Goal: Task Accomplishment & Management: Use online tool/utility

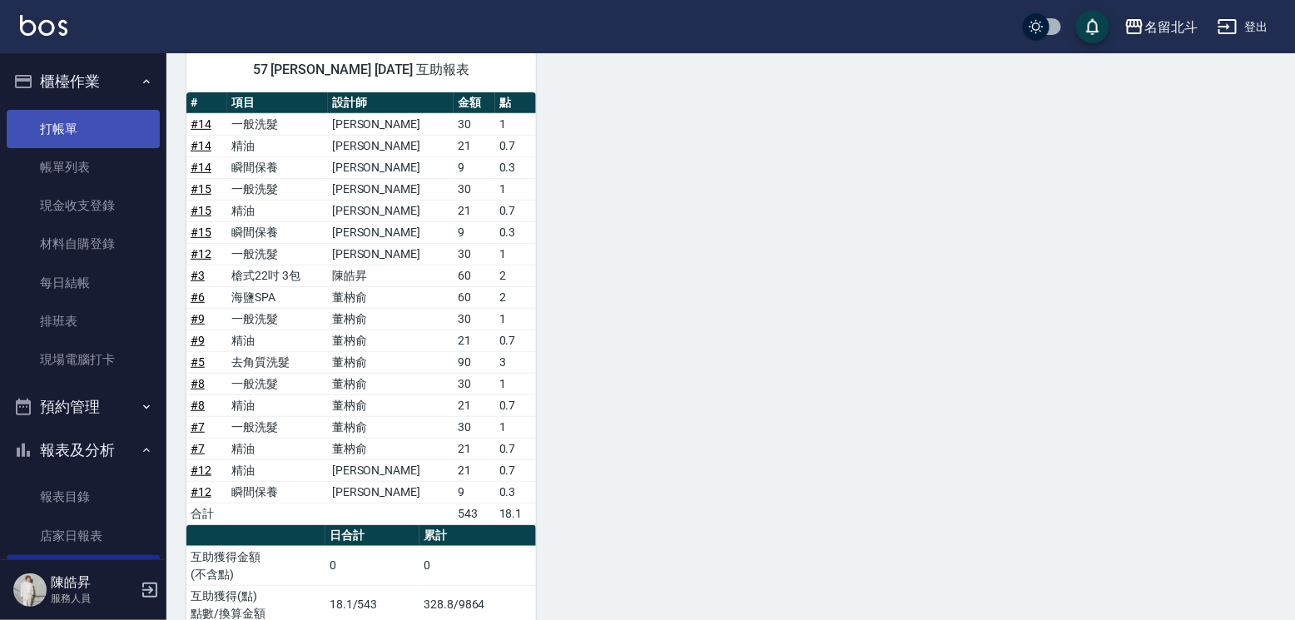
click at [117, 126] on link "打帳單" at bounding box center [83, 129] width 153 height 38
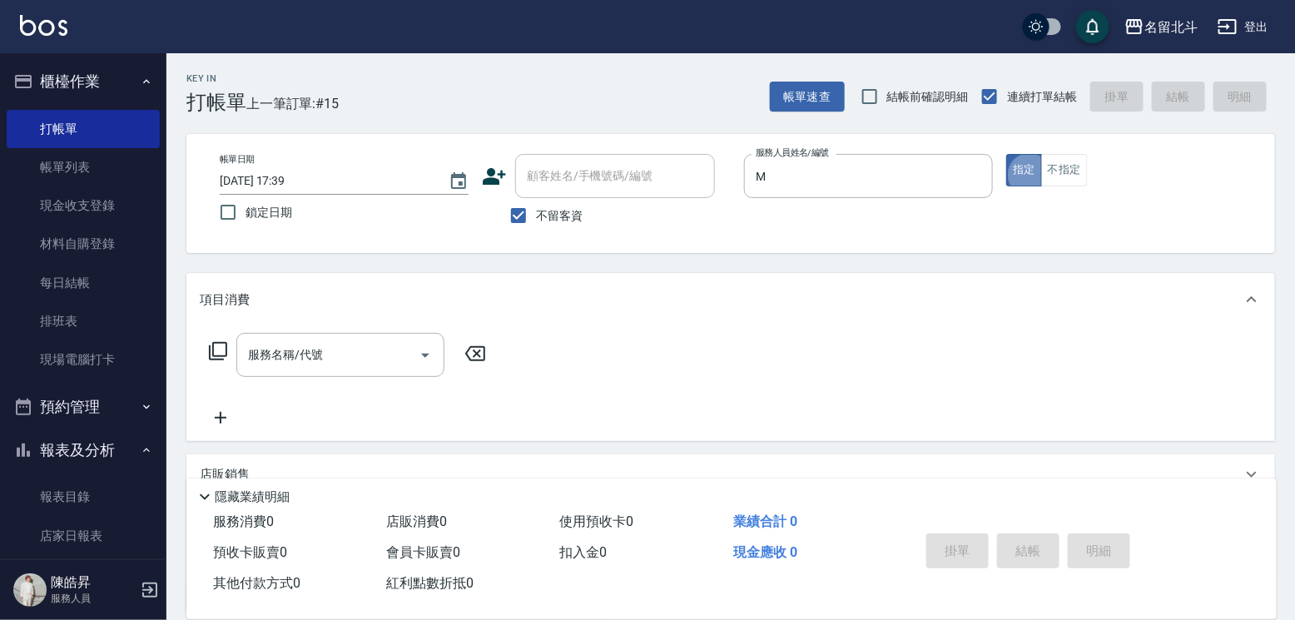
type input "Moca-M"
type button "true"
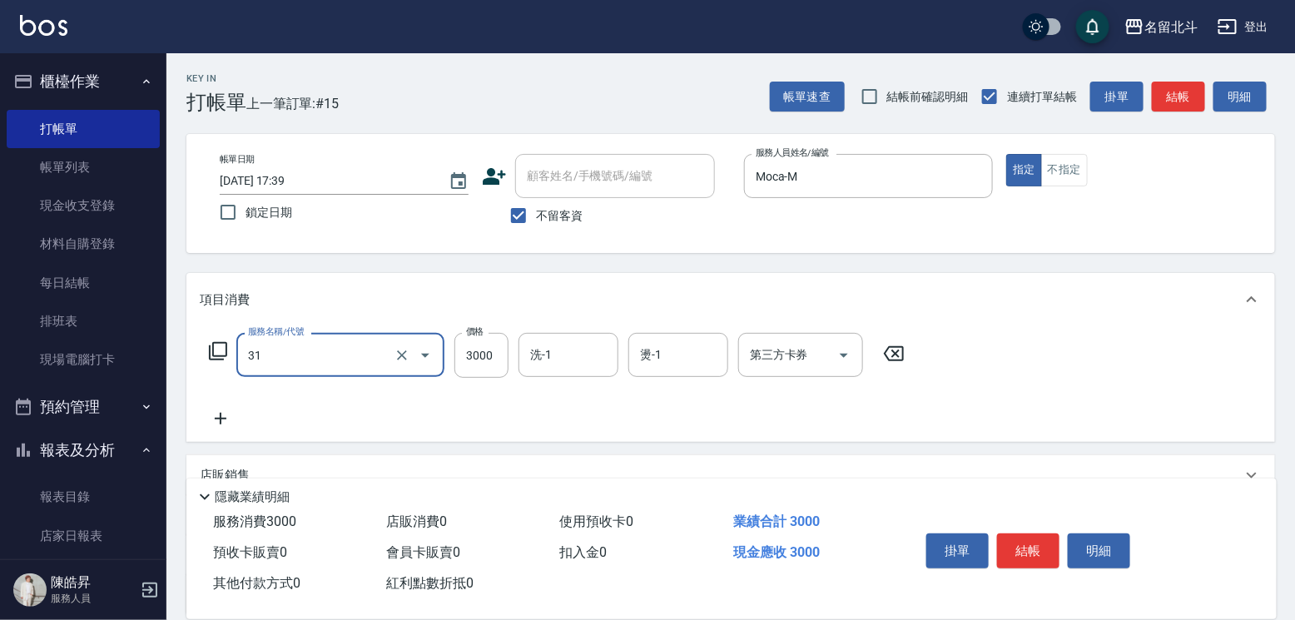
type input "燙髮B餐(31)"
type input "2500"
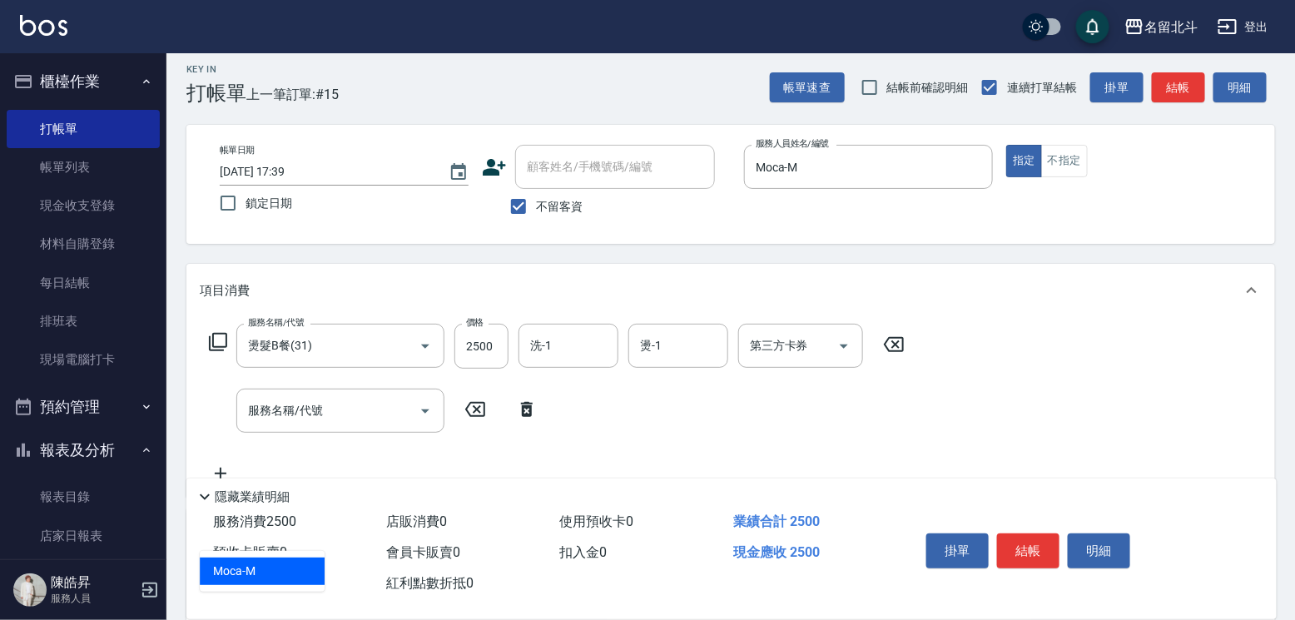
type input "Moca-M"
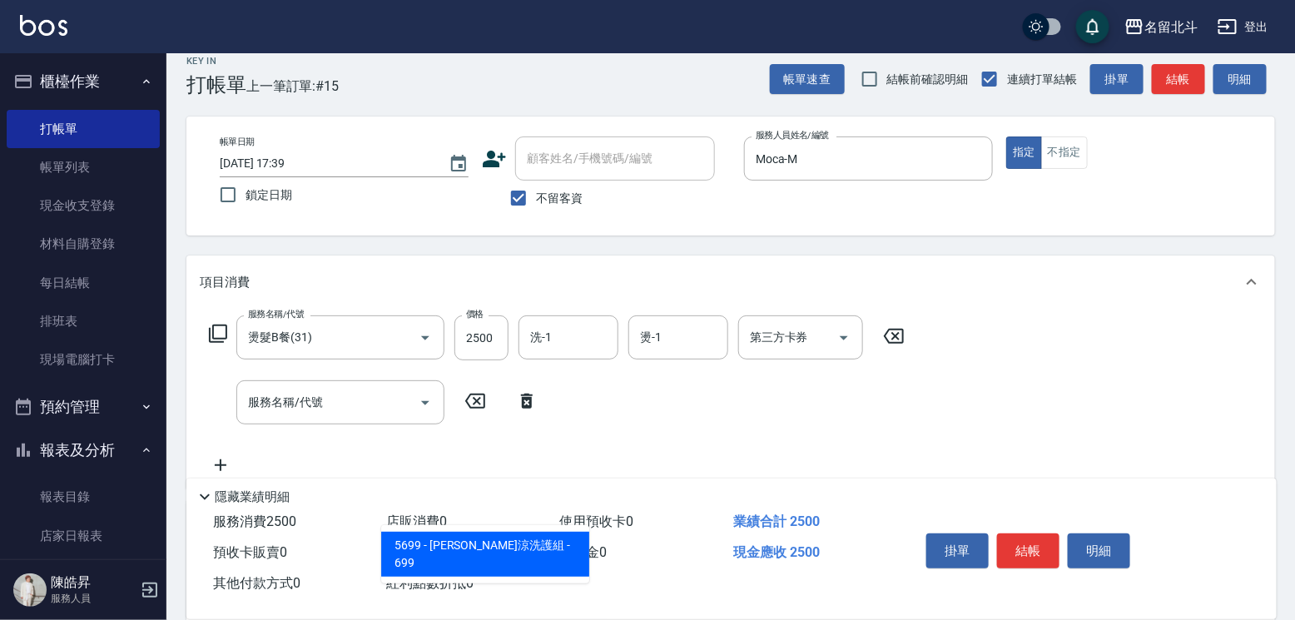
type input "水水沁涼洗護組"
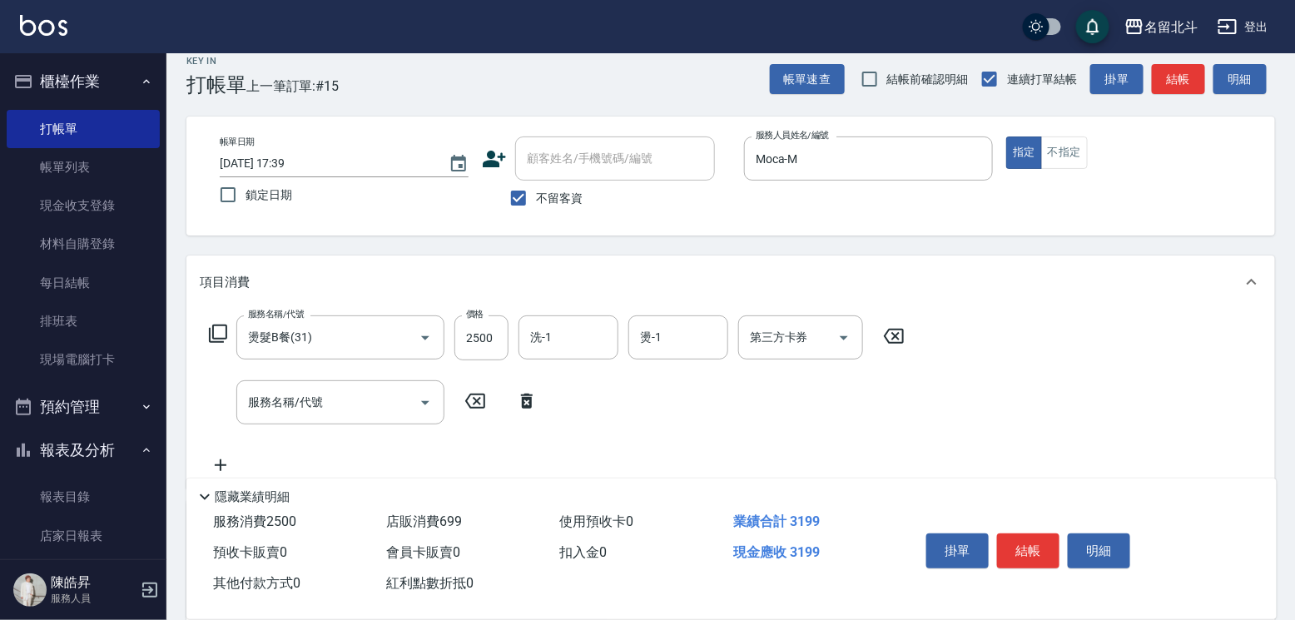
scroll to position [26, 0]
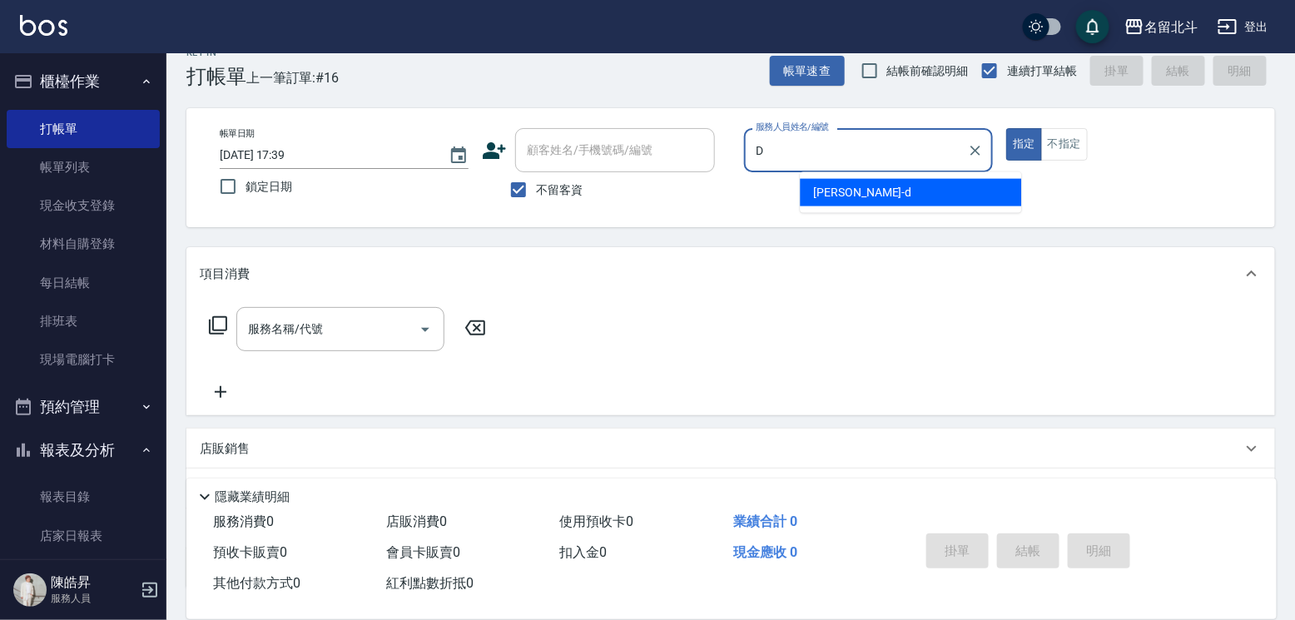
type input "[PERSON_NAME] -d"
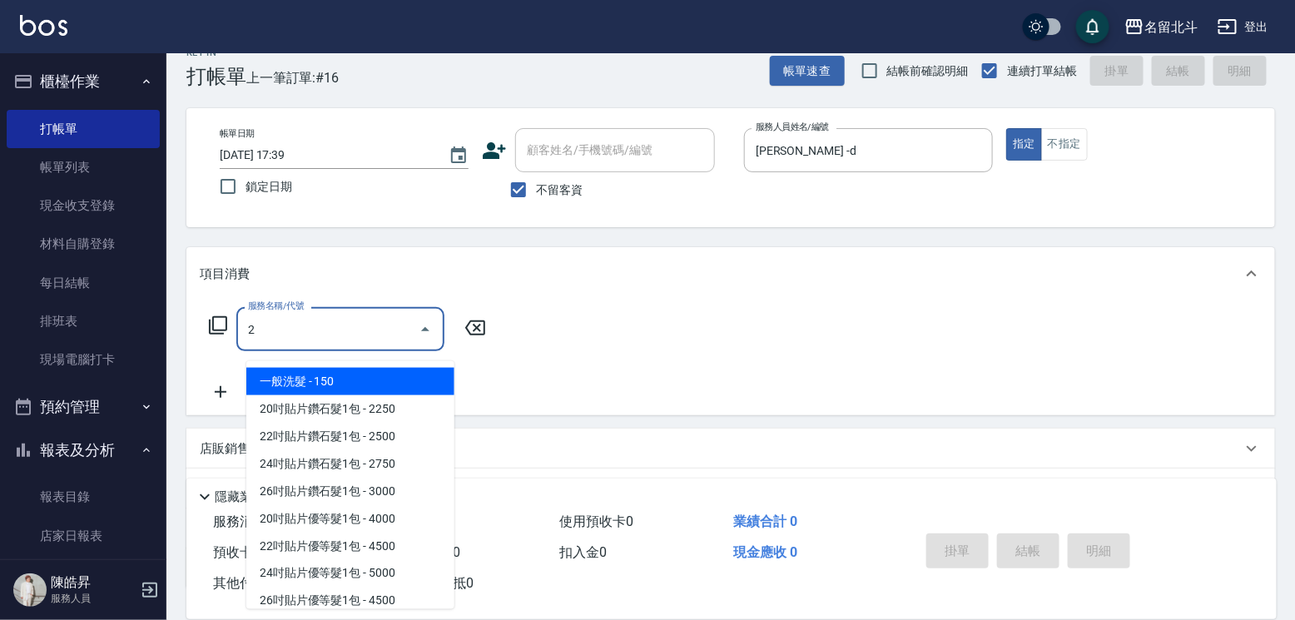
type input "一般洗髮(2)"
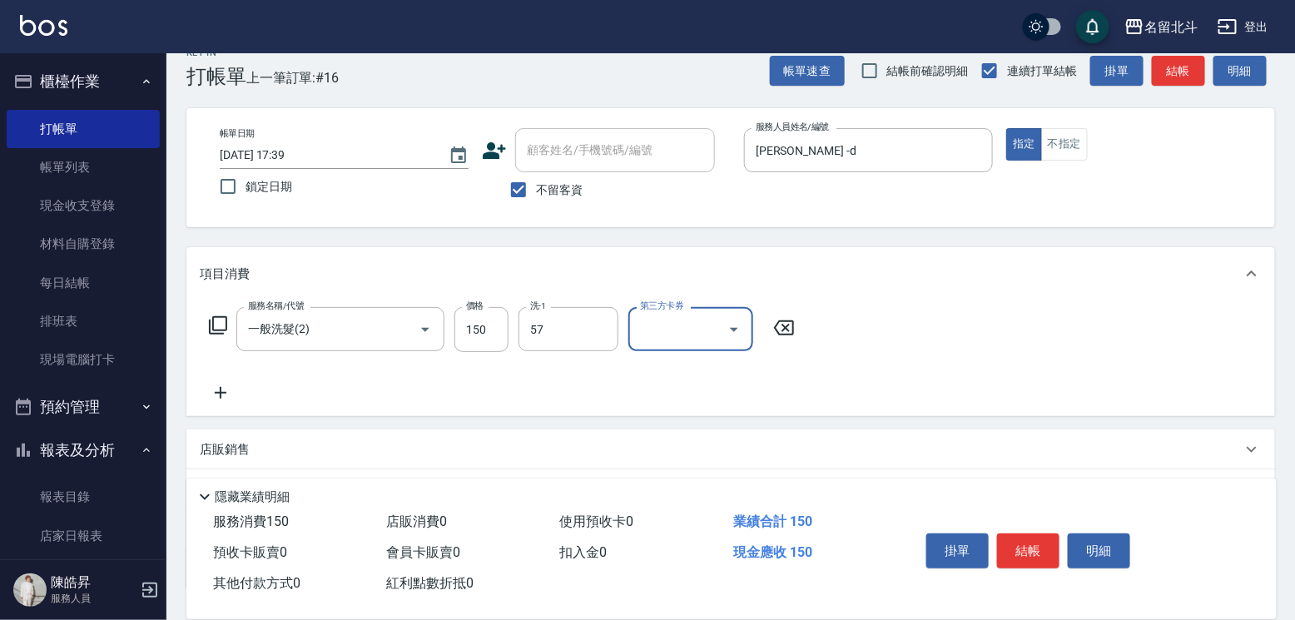
type input "[PERSON_NAME]-57"
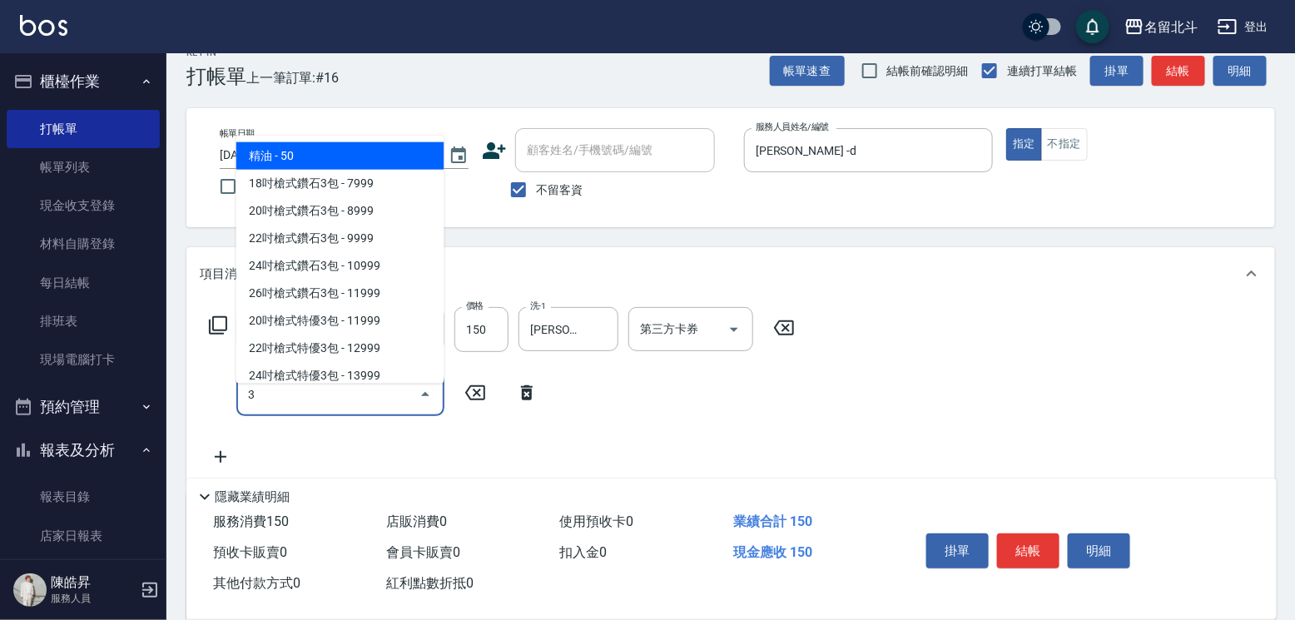
type input "精油(3)"
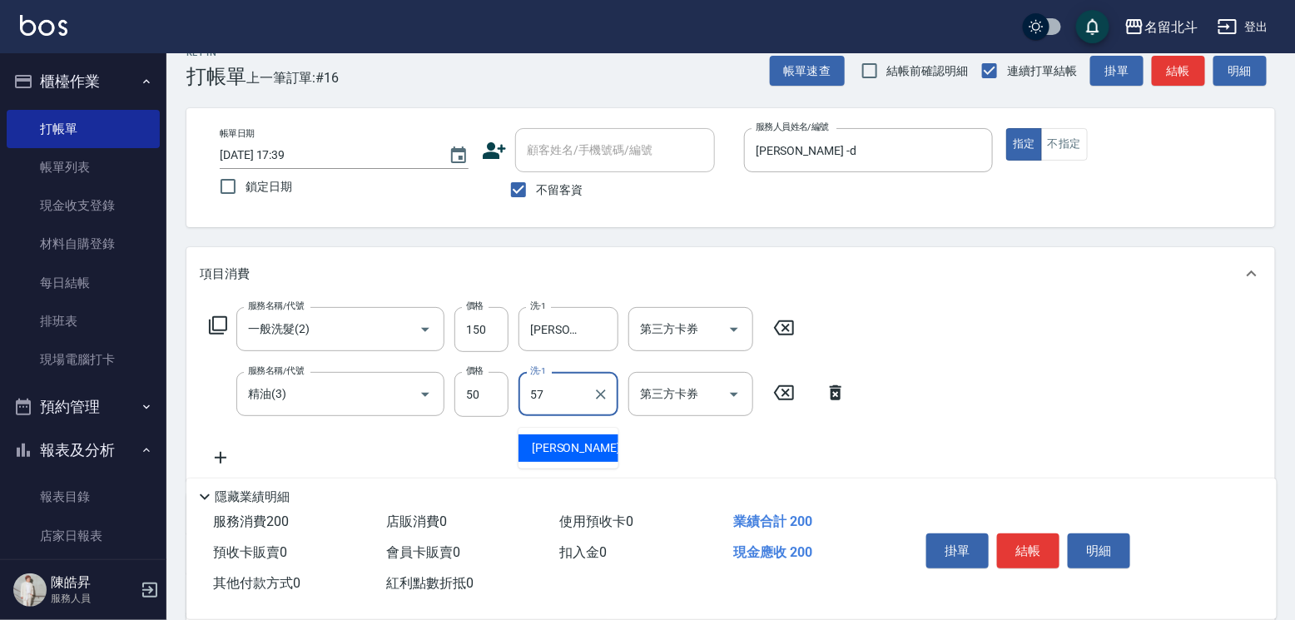
type input "[PERSON_NAME]-57"
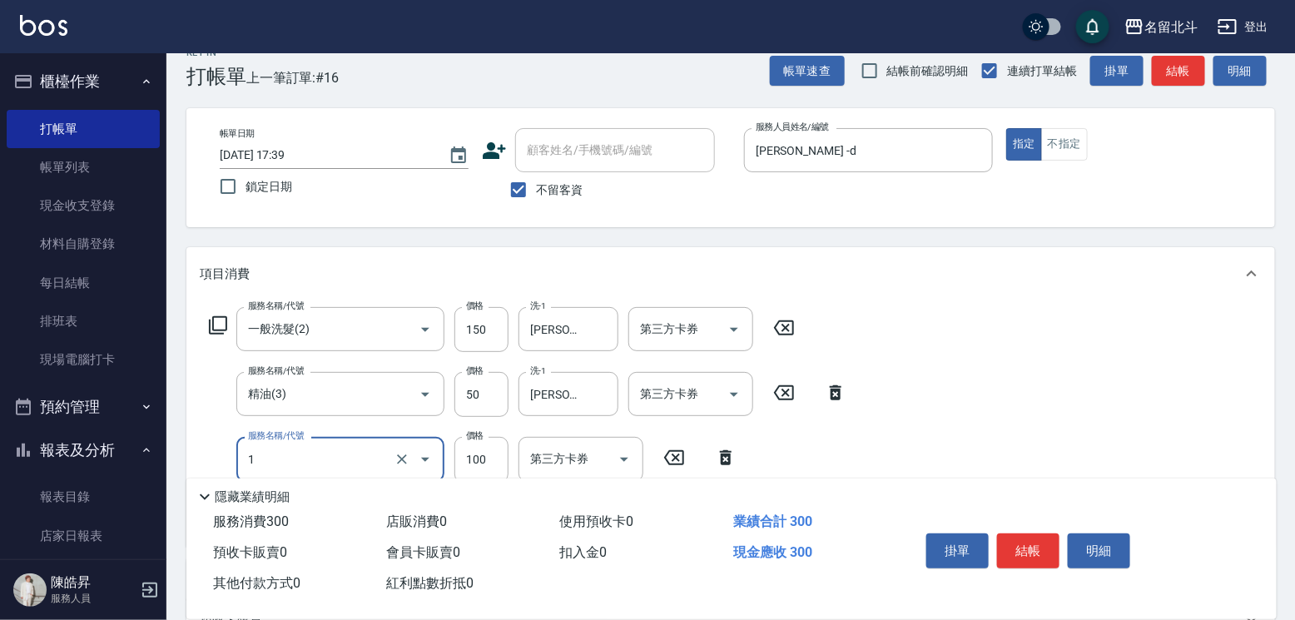
type input "剪髮(1)"
type input "250"
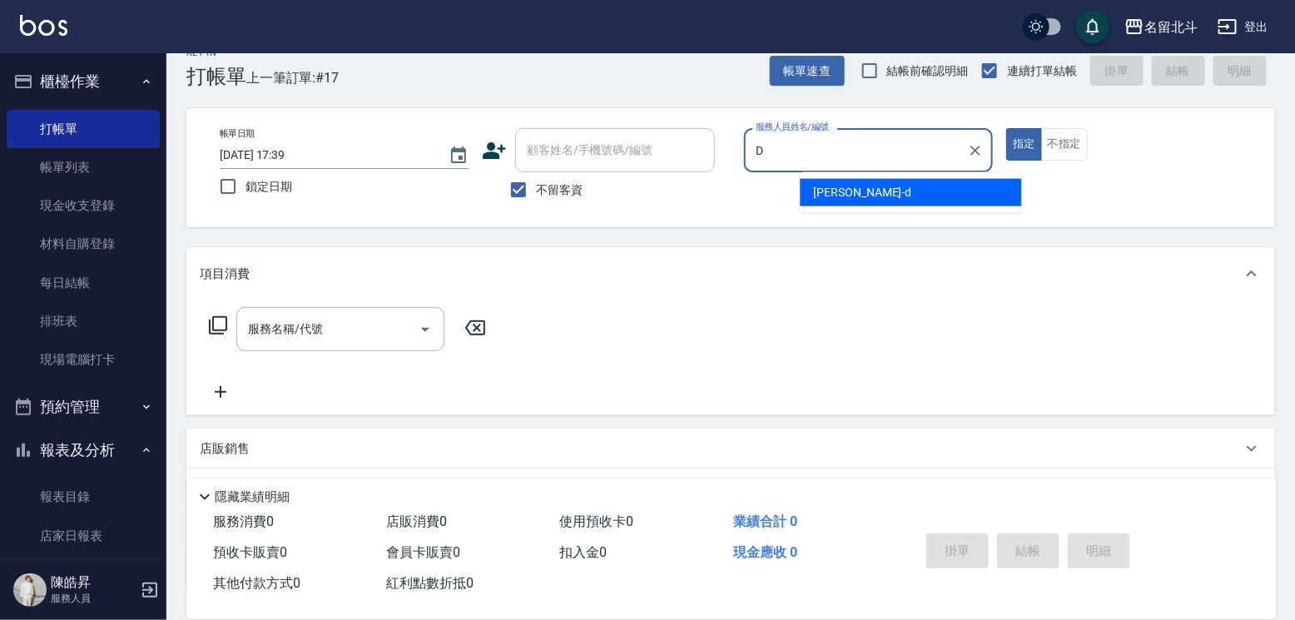
type input "[PERSON_NAME] -d"
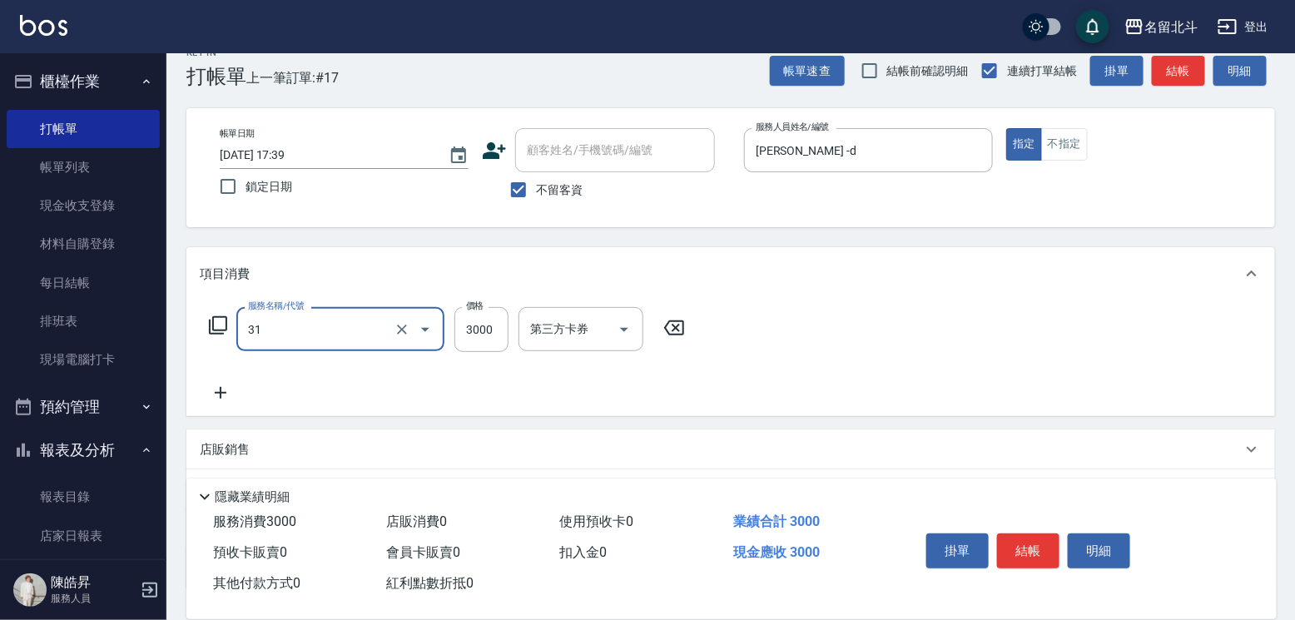
type input "燙髮B餐(31)"
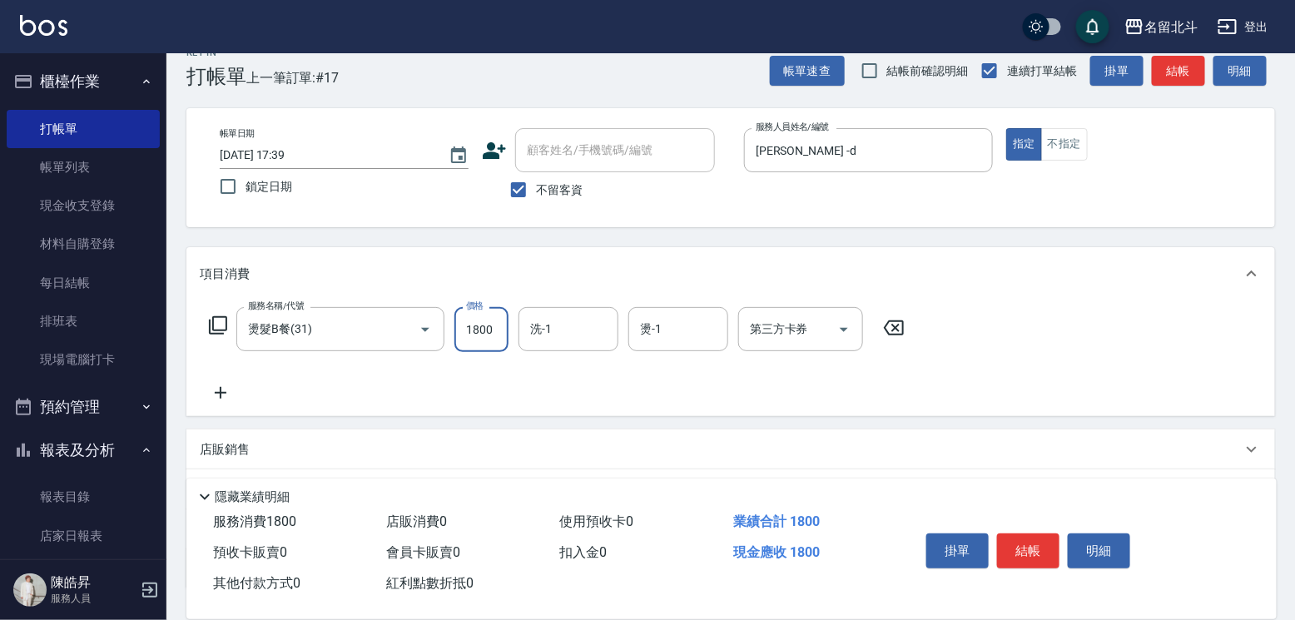
type input "1800"
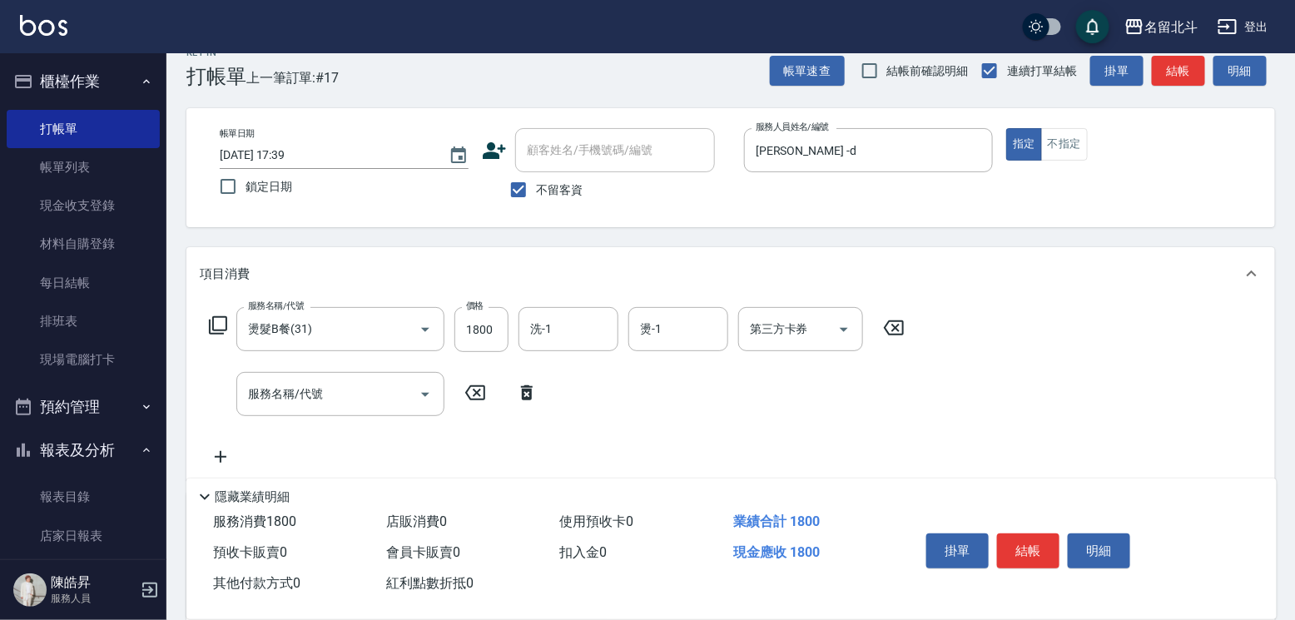
scroll to position [0, 0]
type input "D"
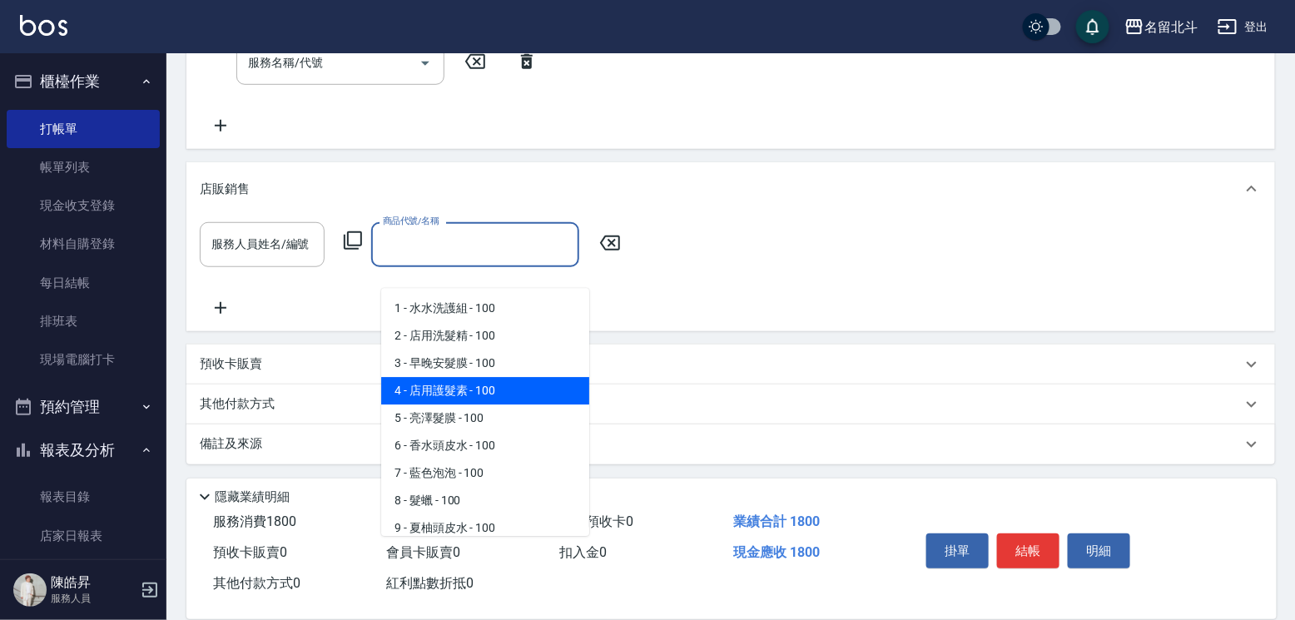
scroll to position [359, 0]
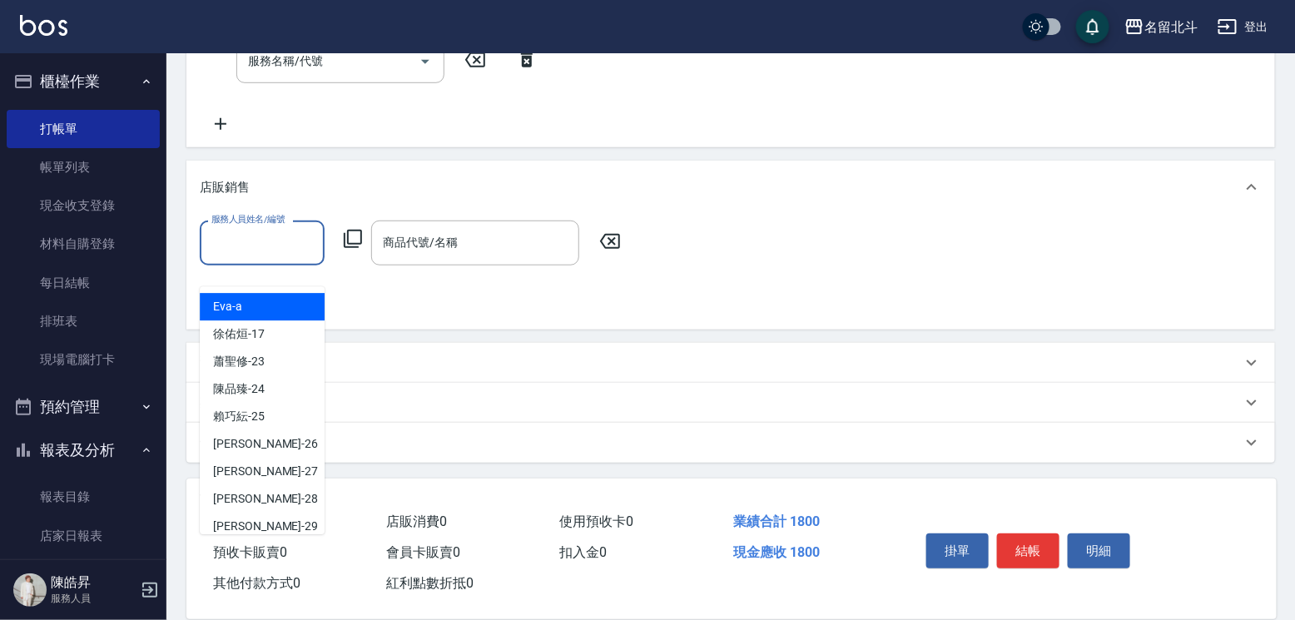
click at [287, 257] on input "服務人員姓名/編號" at bounding box center [262, 242] width 110 height 29
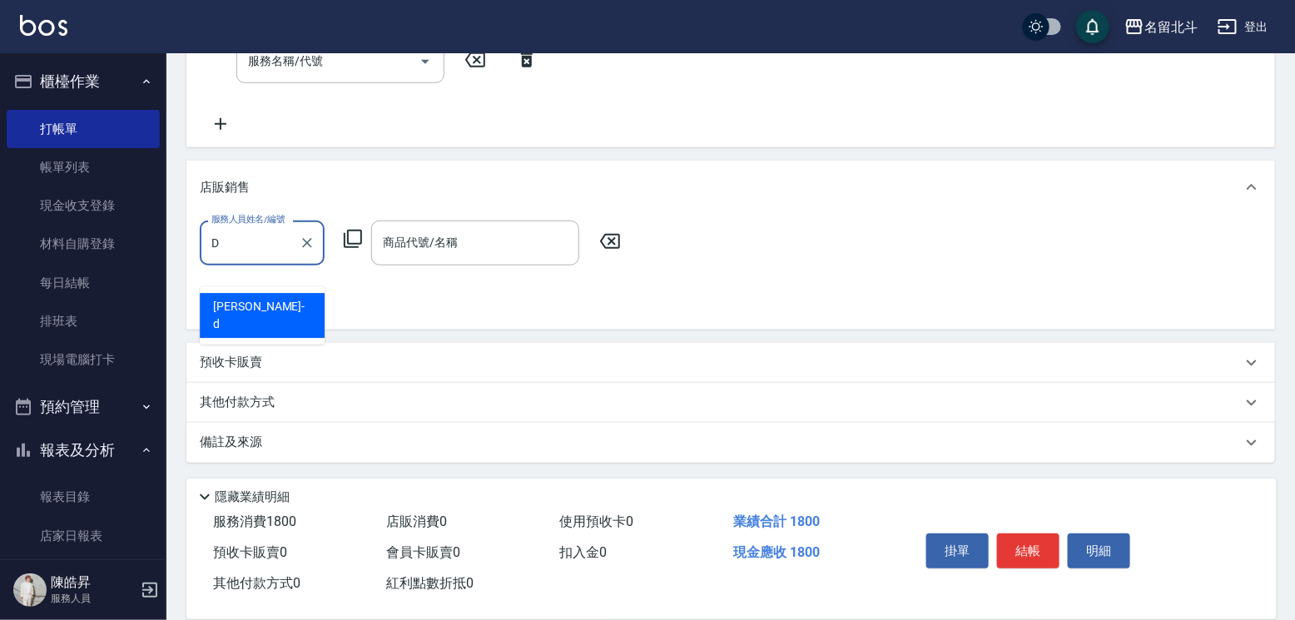
type input "[PERSON_NAME] -d"
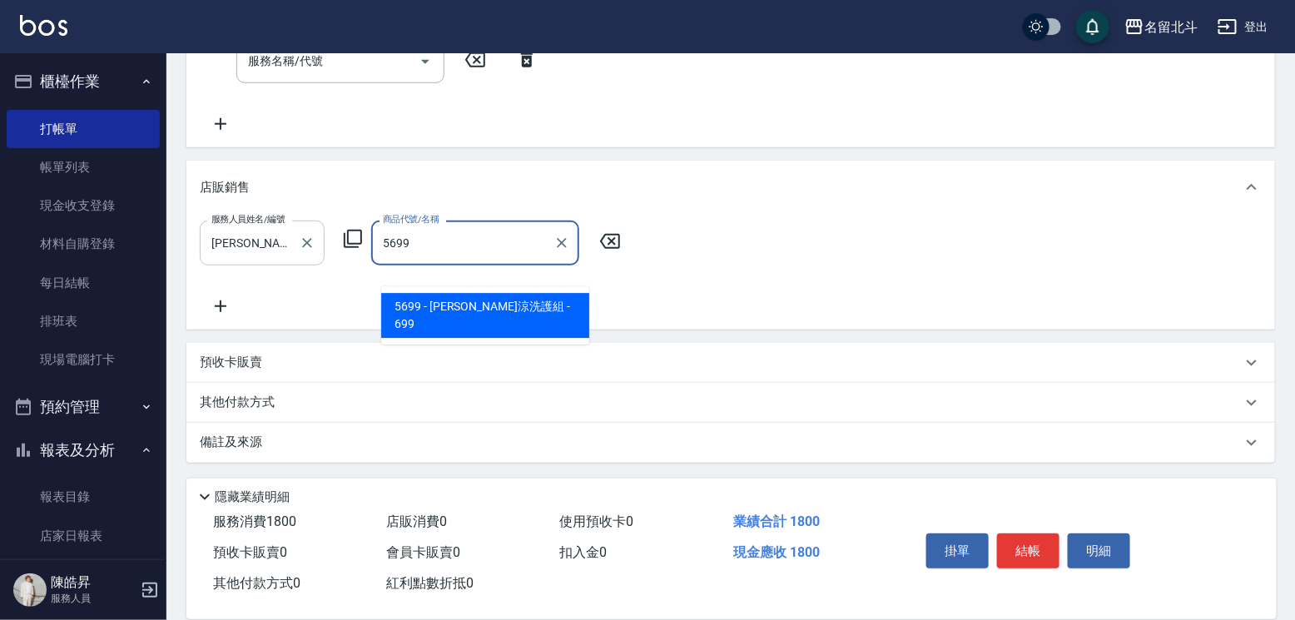
type input "水水沁涼洗護組"
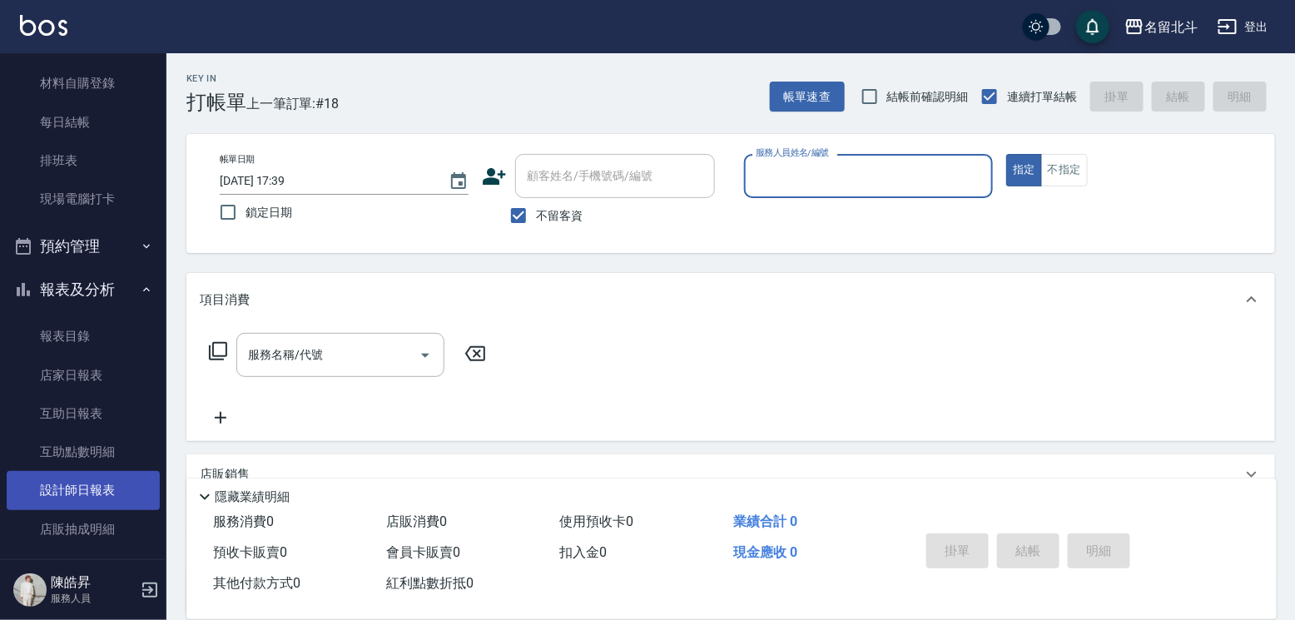
scroll to position [280, 0]
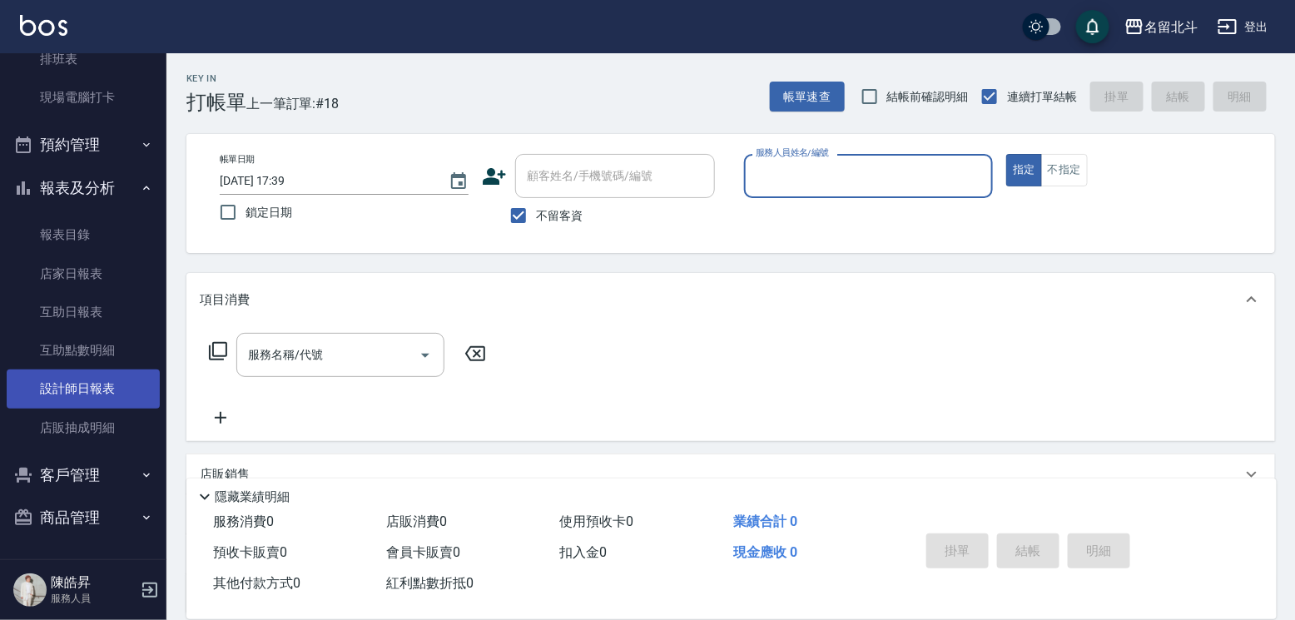
click at [98, 370] on link "設計師日報表" at bounding box center [83, 388] width 153 height 38
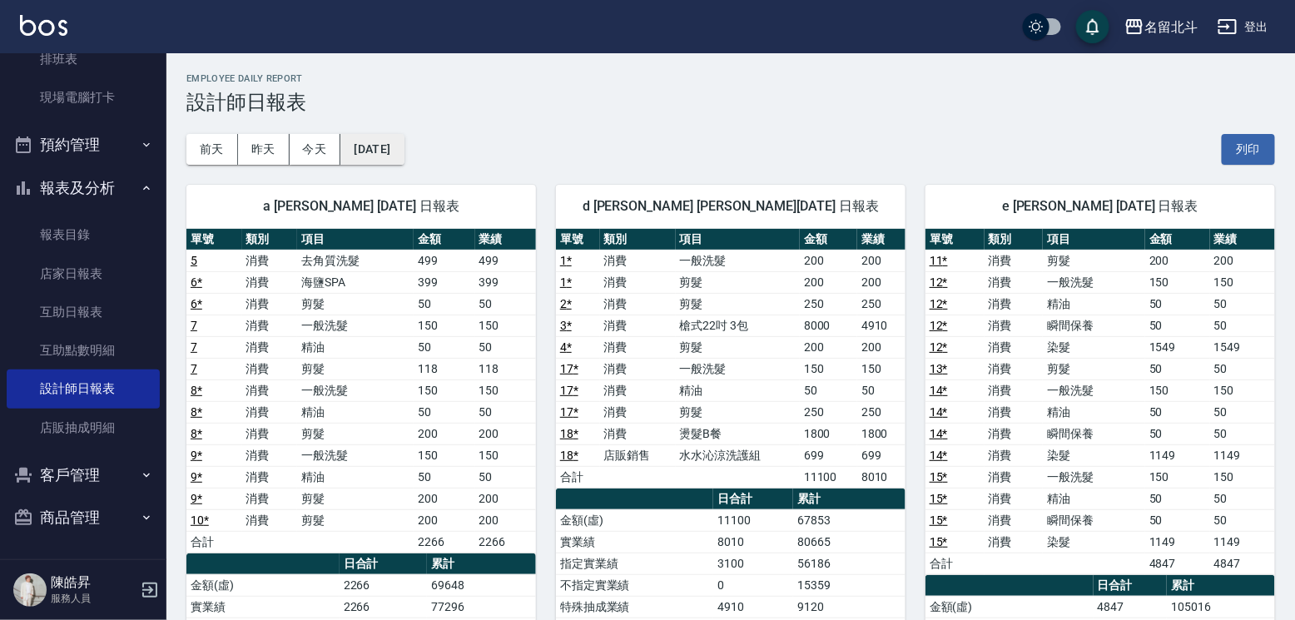
click at [397, 151] on button "[DATE]" at bounding box center [371, 149] width 63 height 31
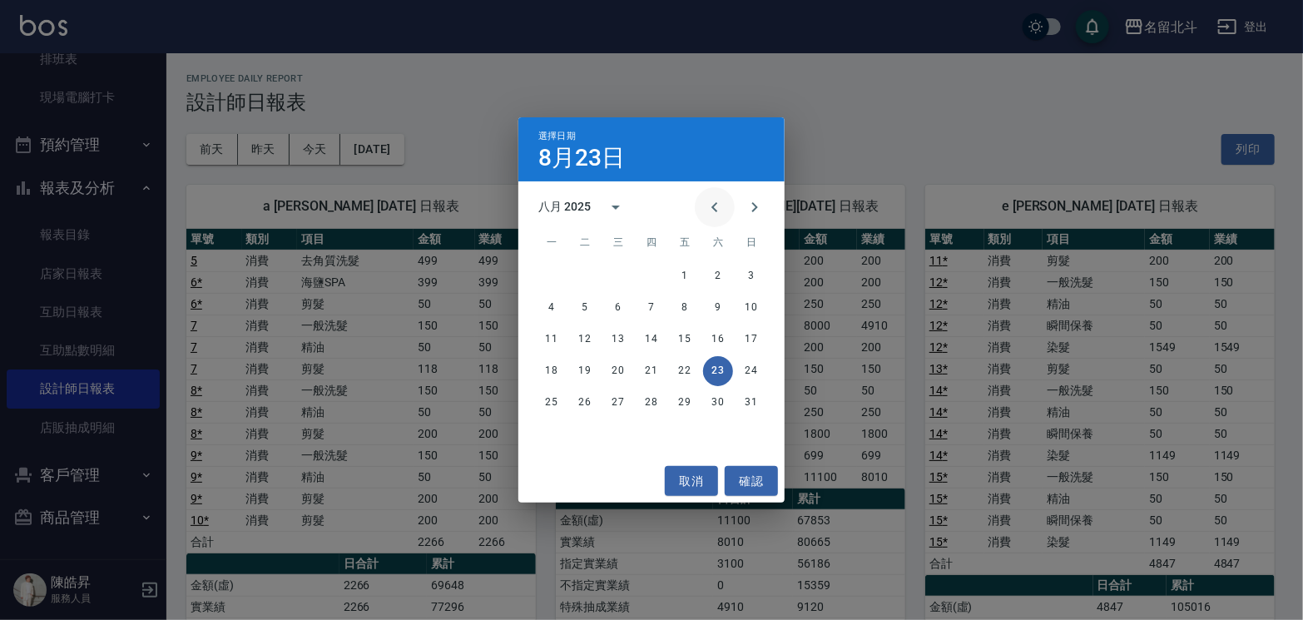
click at [705, 211] on icon "Previous month" at bounding box center [715, 207] width 20 height 20
click at [651, 370] on button "24" at bounding box center [652, 371] width 30 height 30
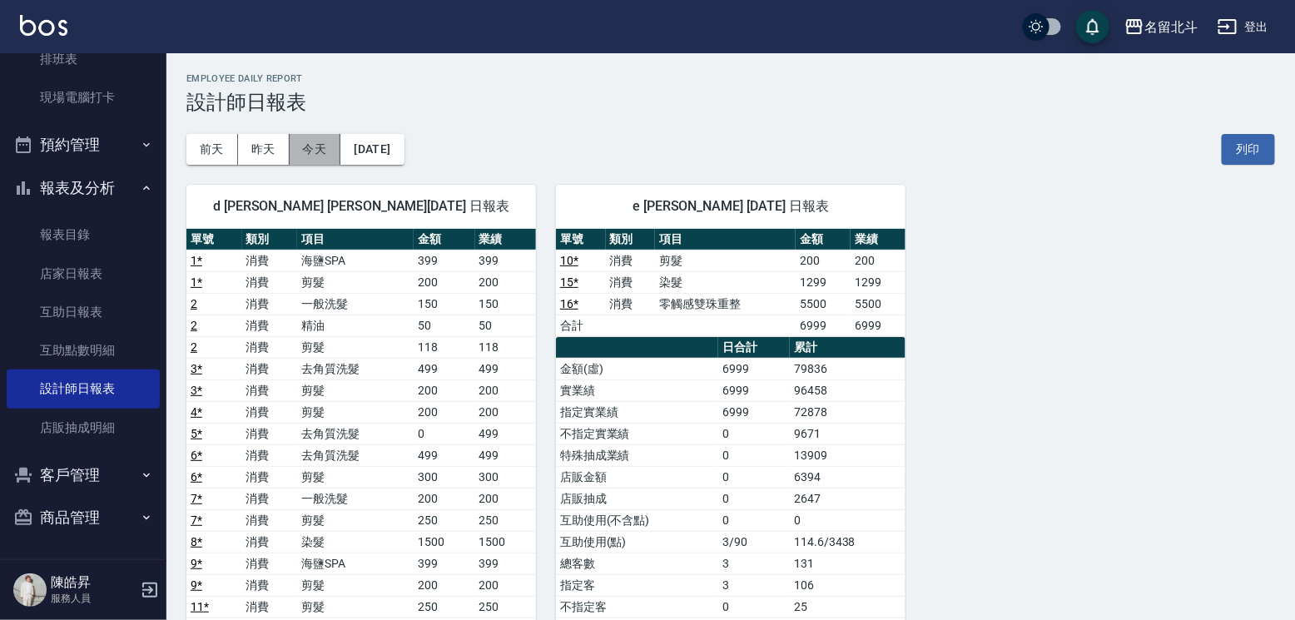
click at [338, 157] on button "今天" at bounding box center [316, 149] width 52 height 31
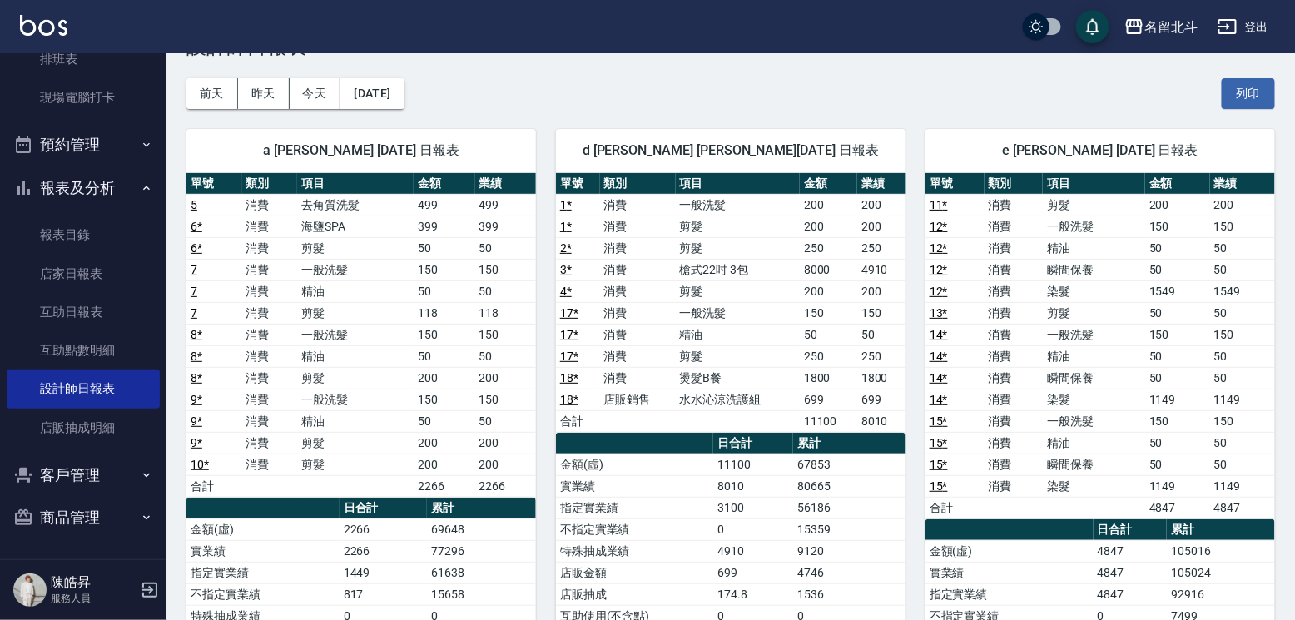
scroll to position [83, 0]
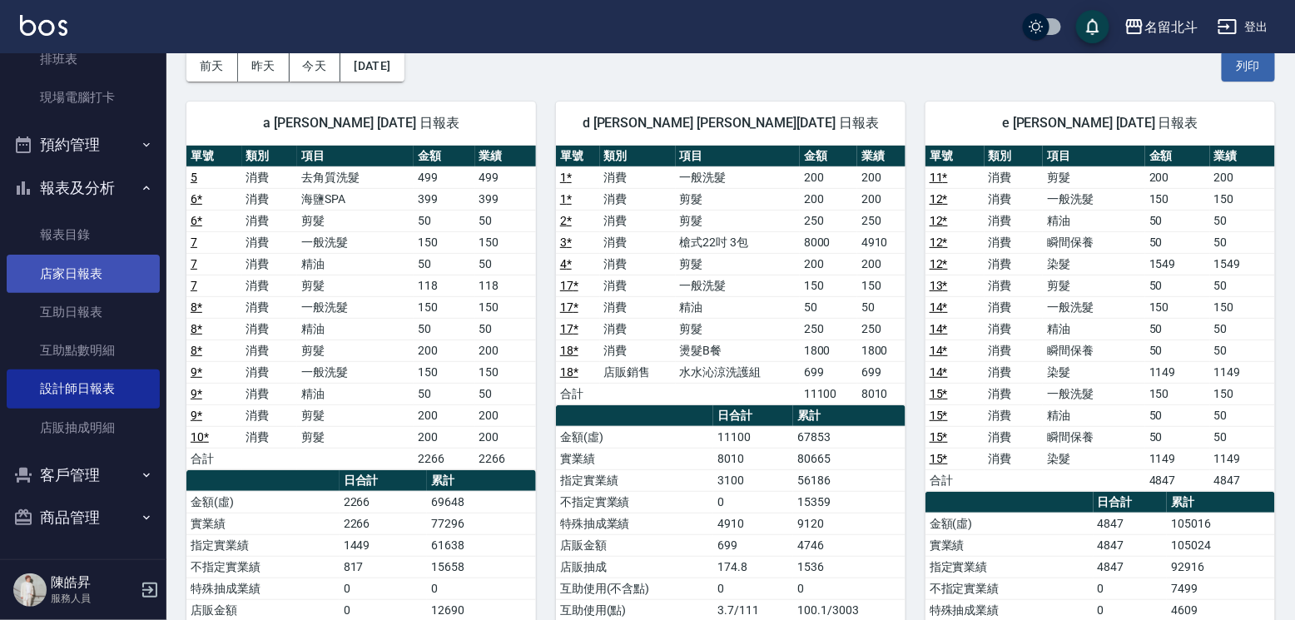
click at [93, 274] on link "店家日報表" at bounding box center [83, 274] width 153 height 38
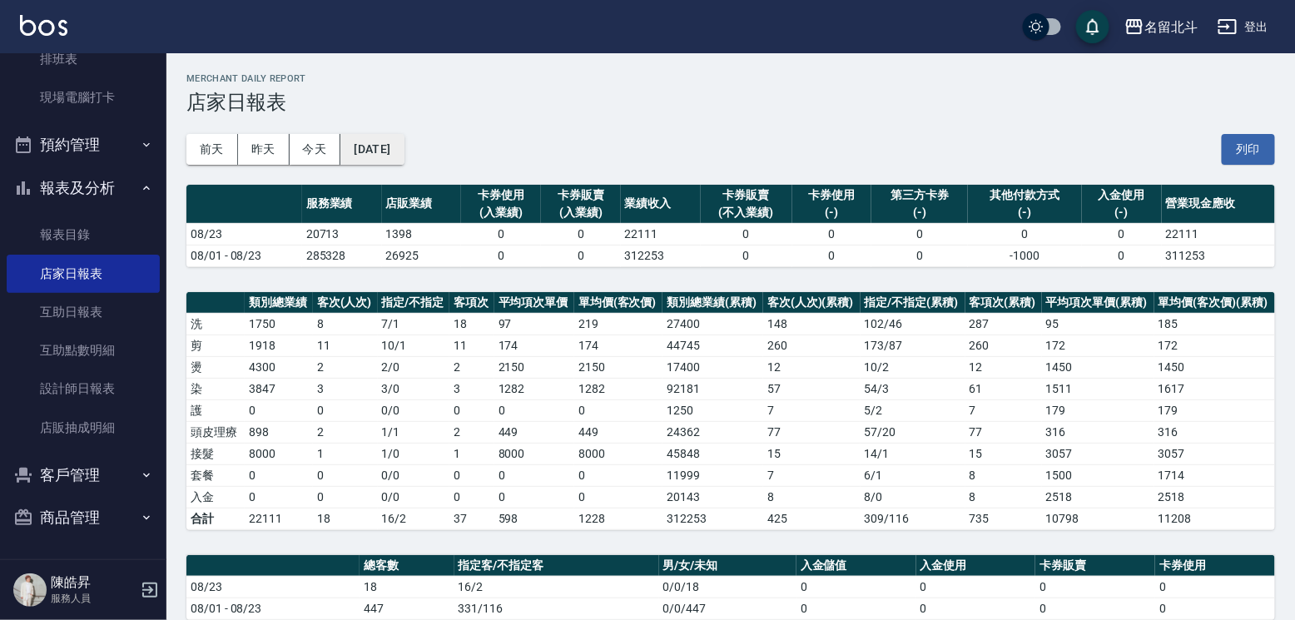
click at [403, 164] on div "[DATE] [DATE] [DATE] [DATE] 列印" at bounding box center [730, 149] width 1088 height 71
click at [404, 156] on button "[DATE]" at bounding box center [371, 149] width 63 height 31
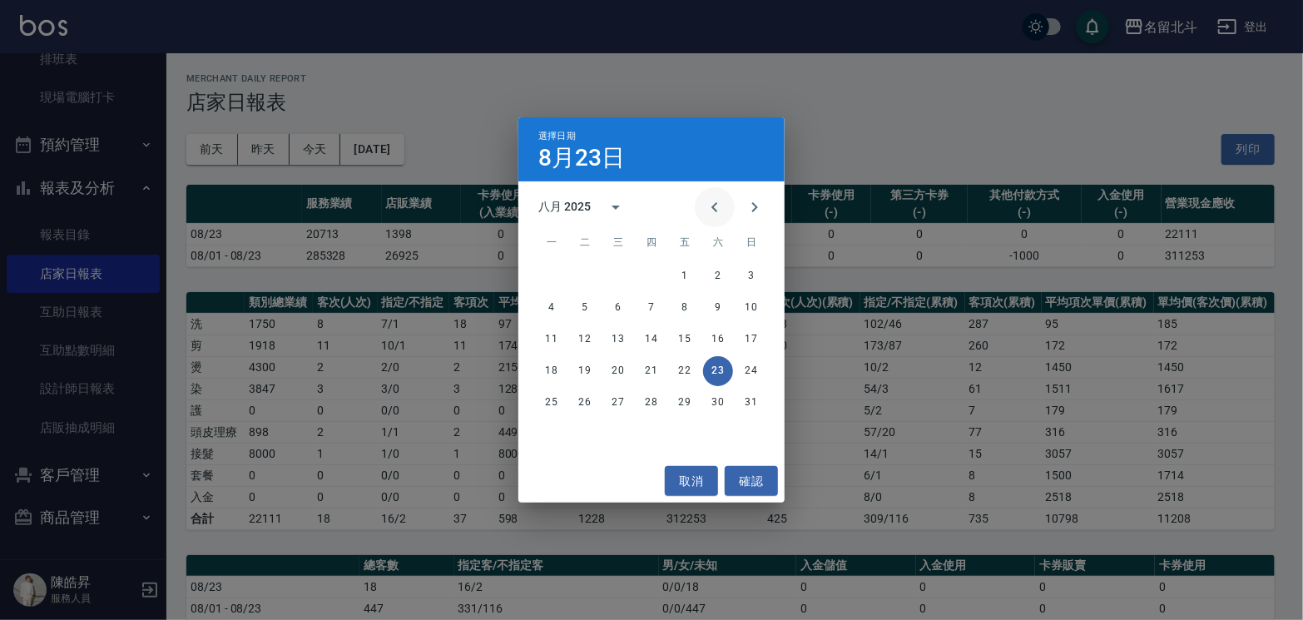
click at [705, 208] on icon "Previous month" at bounding box center [715, 207] width 20 height 20
click at [612, 367] on button "23" at bounding box center [618, 371] width 30 height 30
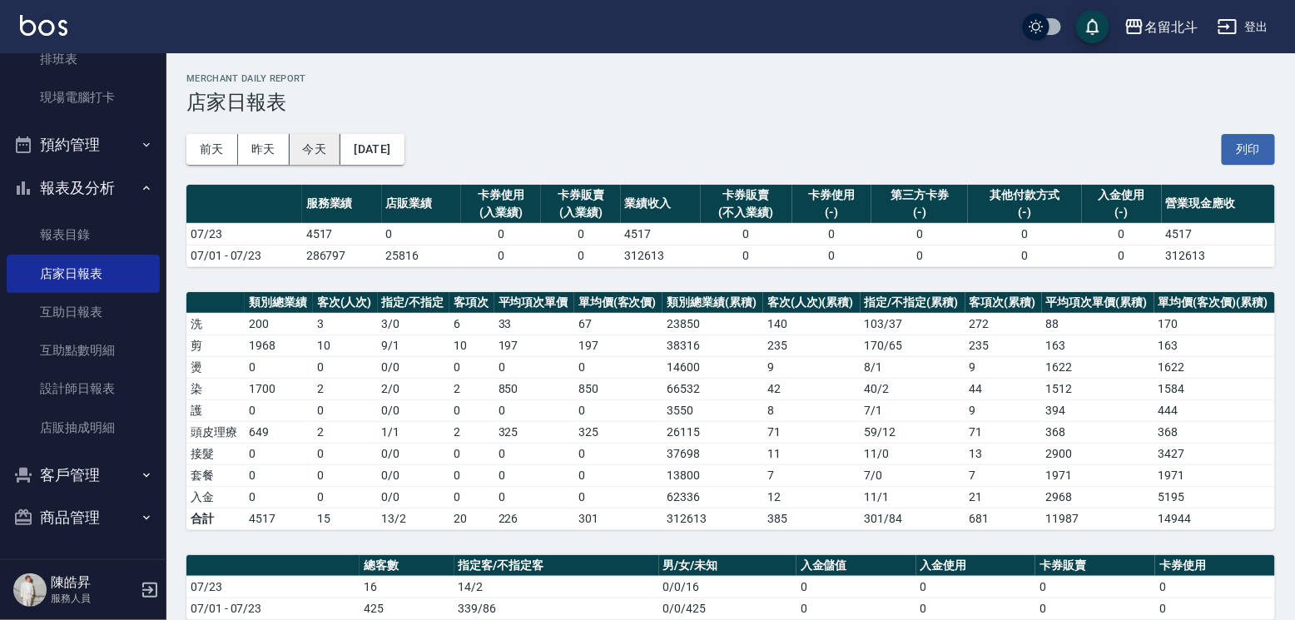
click at [314, 151] on button "今天" at bounding box center [316, 149] width 52 height 31
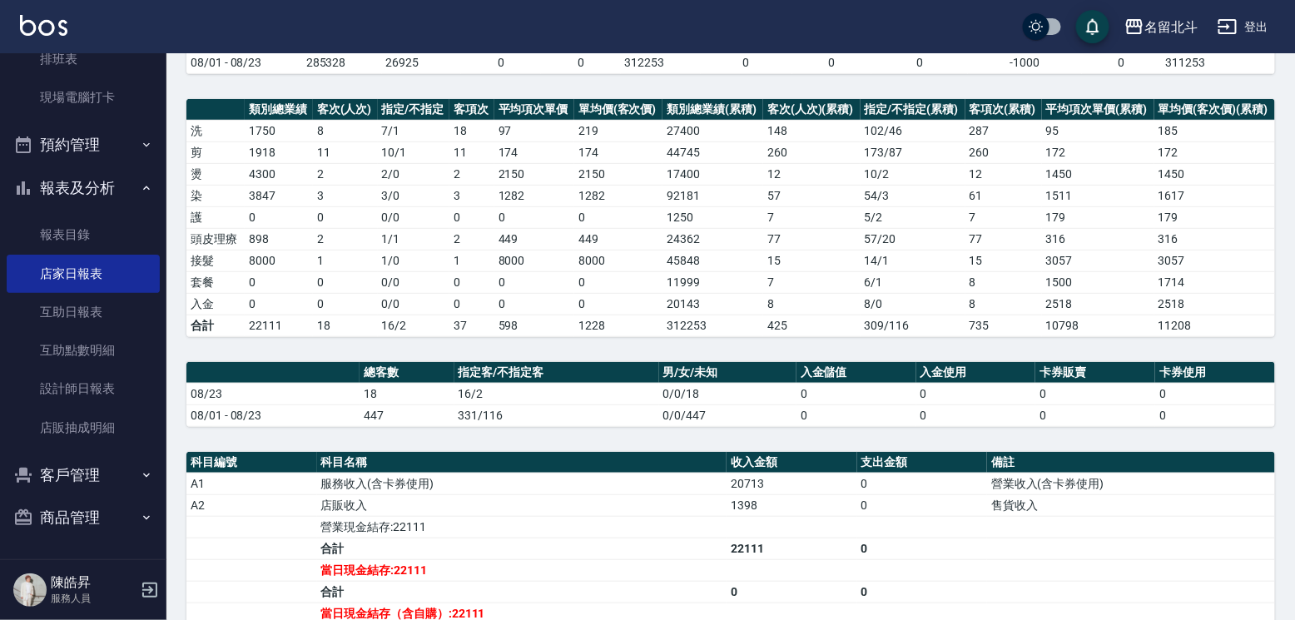
scroll to position [409, 0]
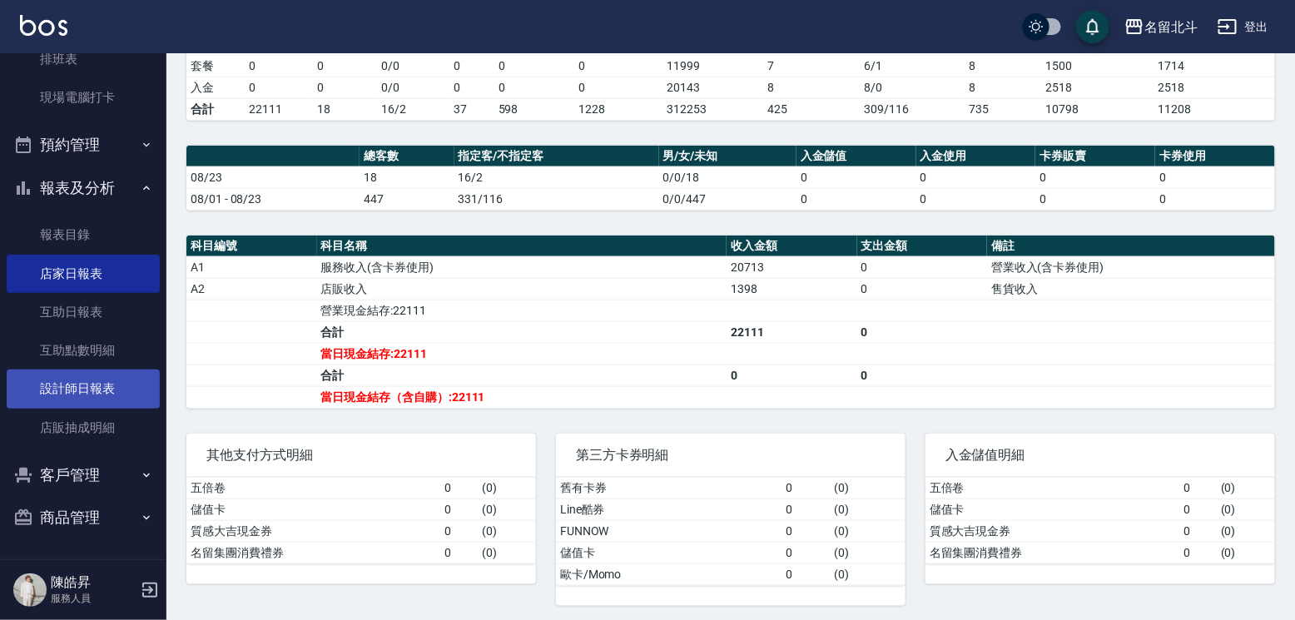
click at [83, 376] on link "設計師日報表" at bounding box center [83, 388] width 153 height 38
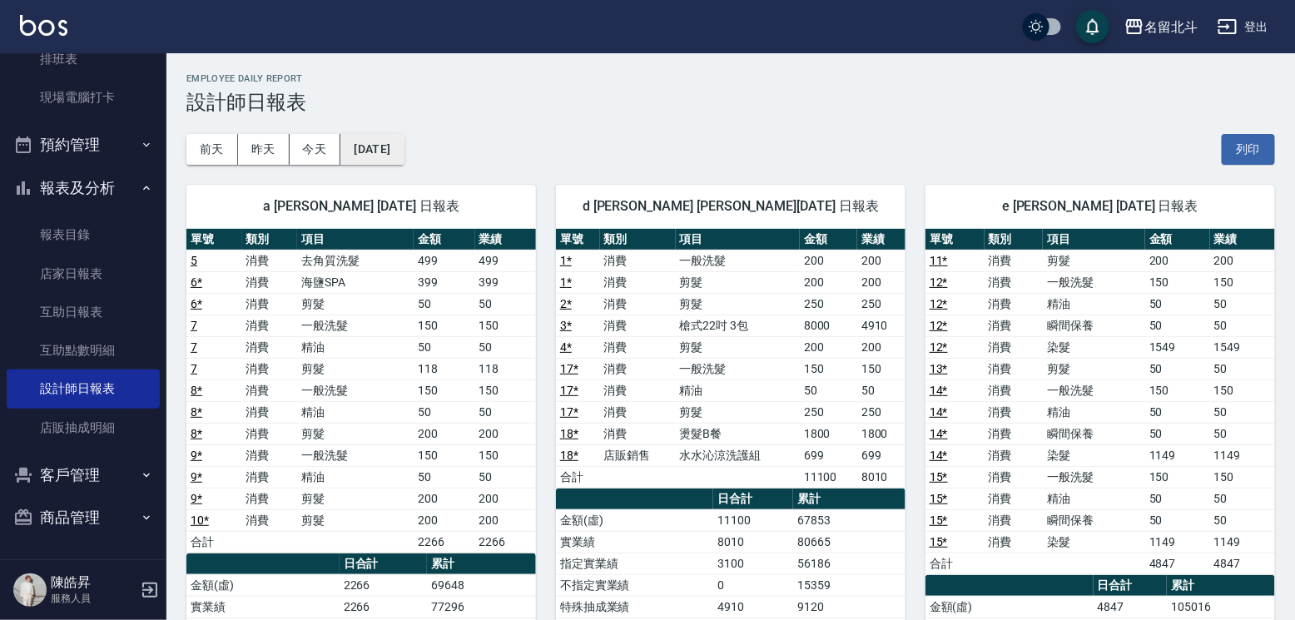
click at [394, 148] on button "[DATE]" at bounding box center [371, 149] width 63 height 31
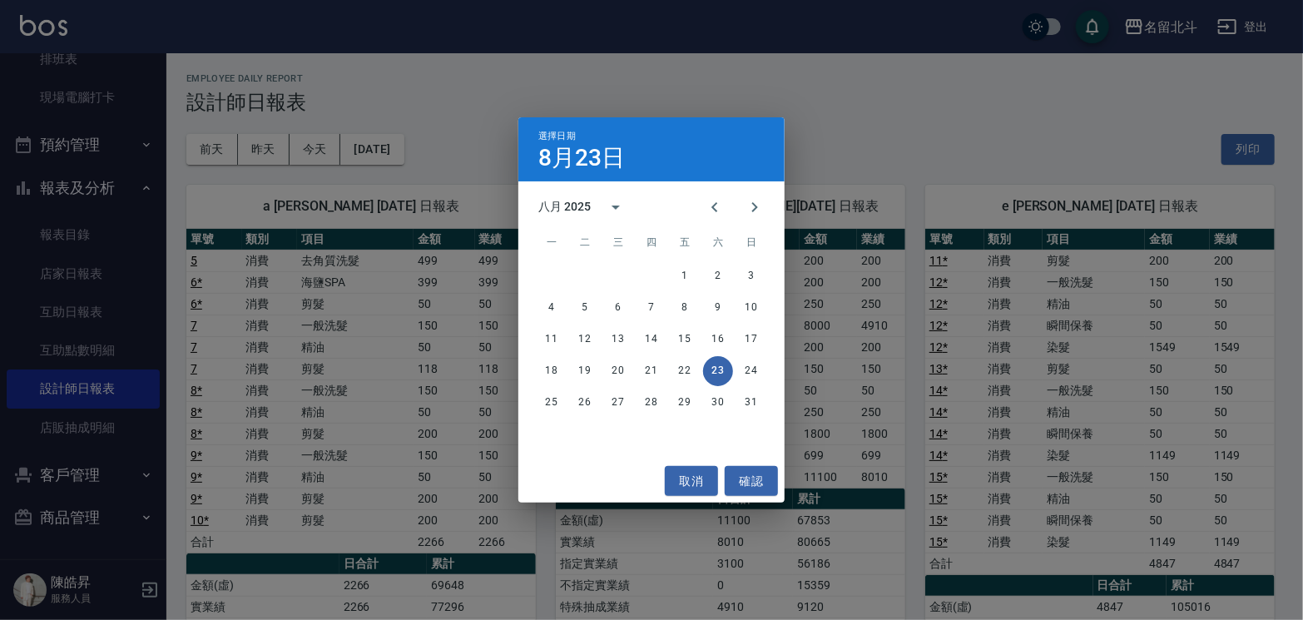
drag, startPoint x: 890, startPoint y: 142, endPoint x: 904, endPoint y: 280, distance: 138.8
click at [891, 142] on div "選擇日期 8月23日 八月 2025 一 二 三 四 五 六 日 1 2 3 4 5 6 7 8 9 10 11 12 13 14 15 16 17 18 1…" at bounding box center [651, 310] width 1303 height 620
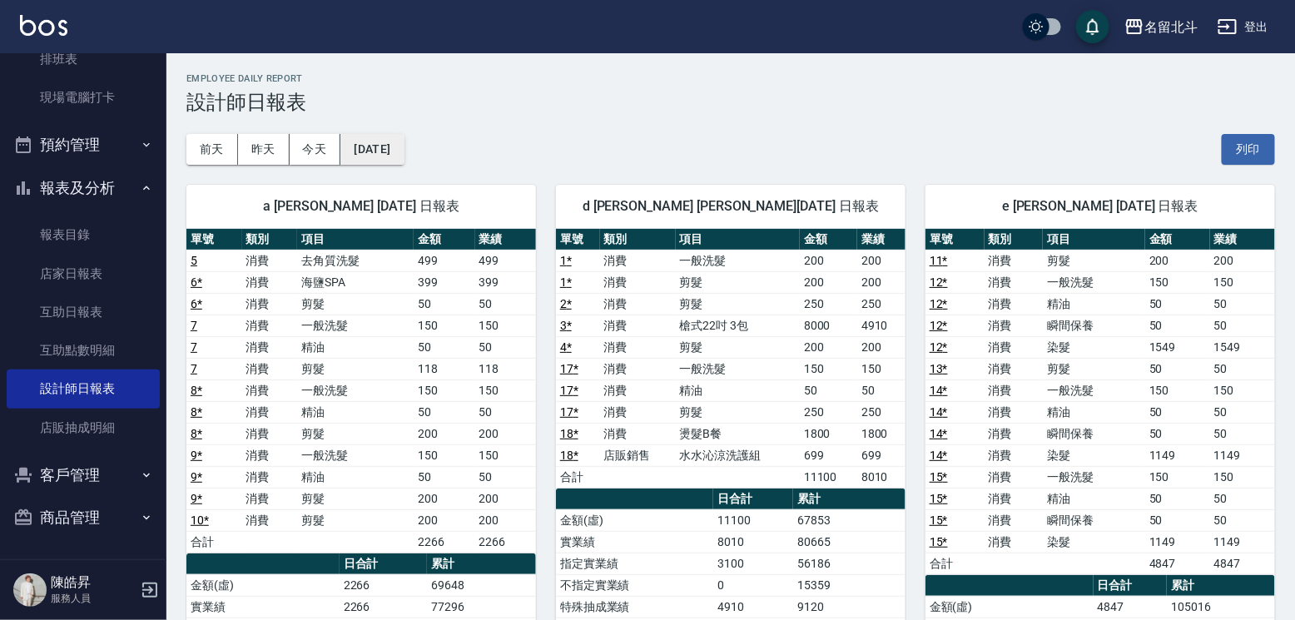
click at [404, 142] on button "[DATE]" at bounding box center [371, 149] width 63 height 31
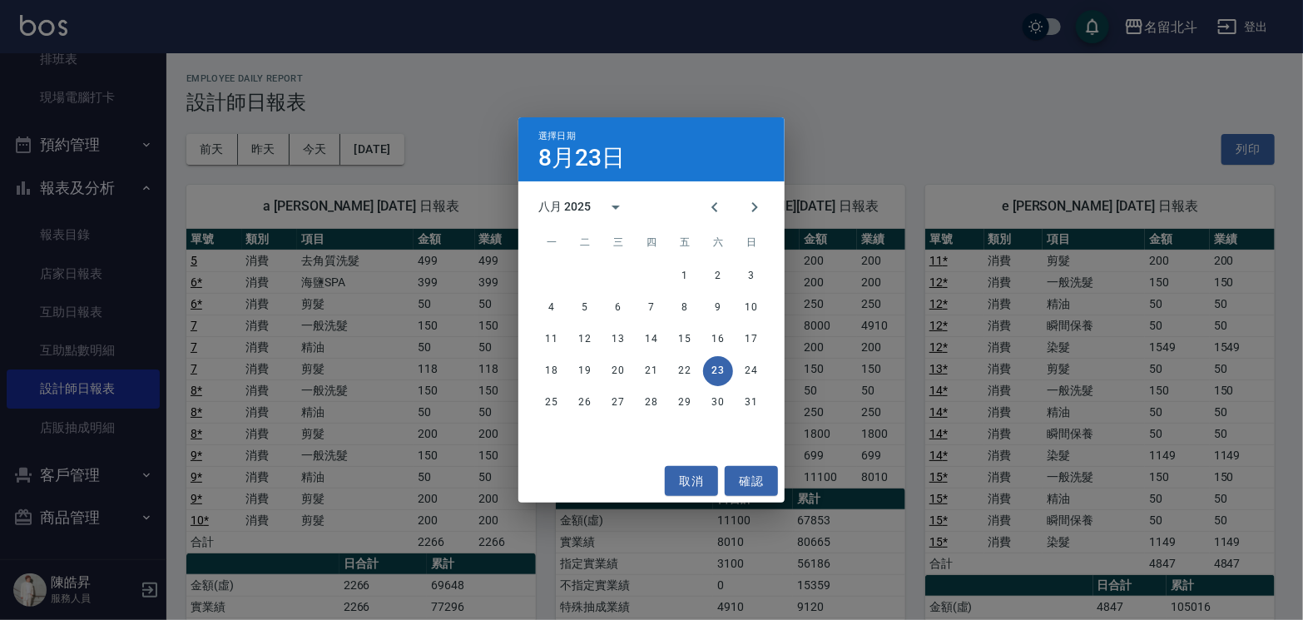
click at [508, 113] on div "選擇日期 8月23日 八月 2025 一 二 三 四 五 六 日 1 2 3 4 5 6 7 8 9 10 11 12 13 14 15 16 17 18 1…" at bounding box center [651, 310] width 1303 height 620
